Goal: Task Accomplishment & Management: Manage account settings

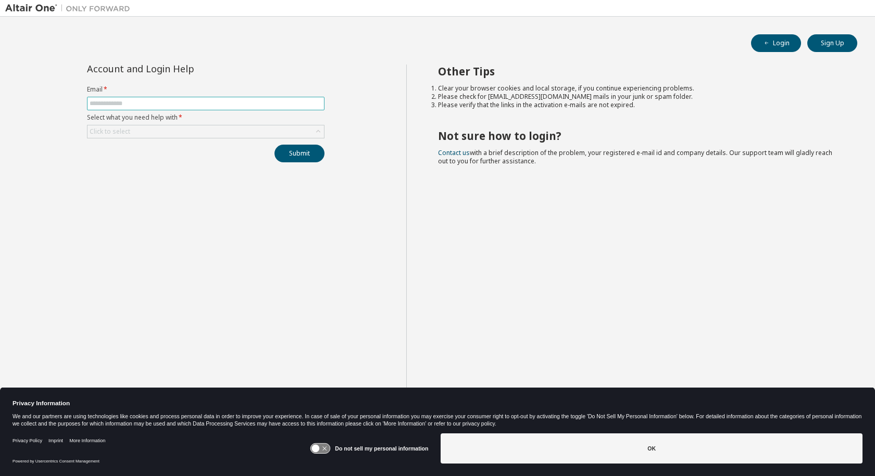
click at [227, 105] on input "text" at bounding box center [206, 103] width 232 height 8
type input "**********"
click at [216, 137] on div "Click to select" at bounding box center [205, 131] width 236 height 12
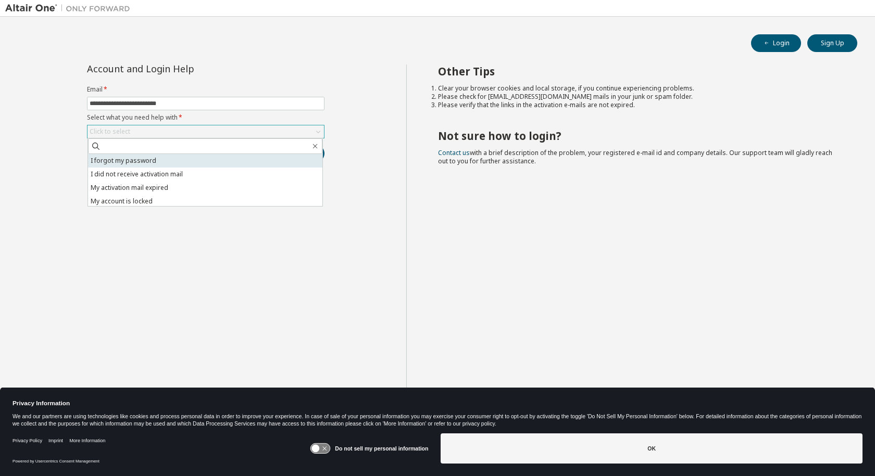
click at [206, 161] on li "I forgot my password" at bounding box center [205, 161] width 234 height 14
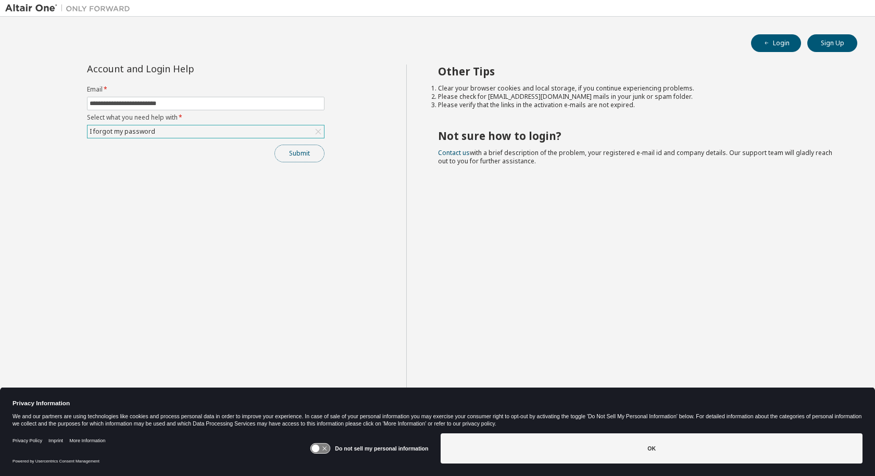
click at [311, 153] on button "Submit" at bounding box center [299, 154] width 50 height 18
click at [295, 153] on button "Submit" at bounding box center [299, 154] width 50 height 18
